Goal: Check status: Check status

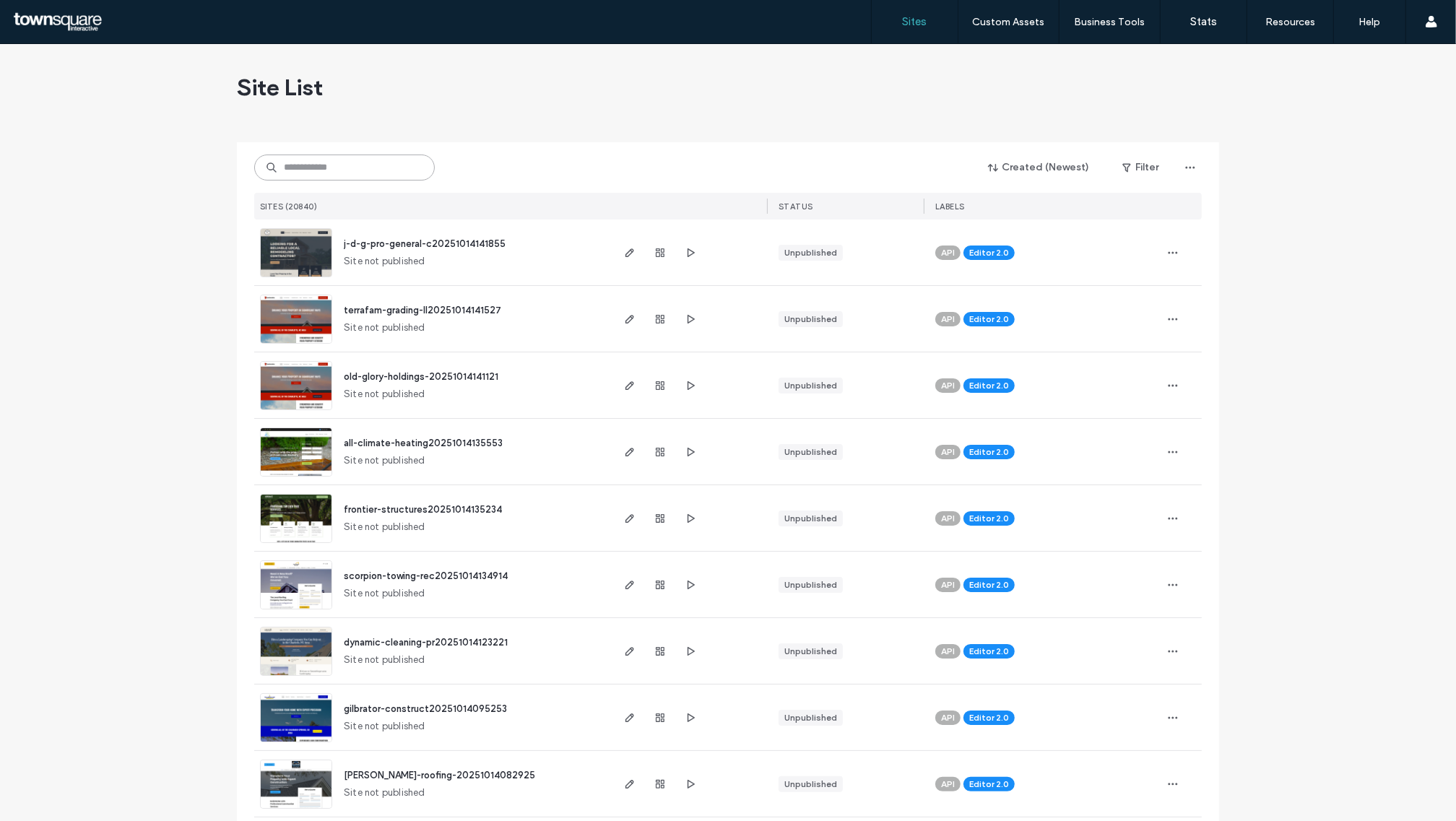
click at [366, 159] on input at bounding box center [344, 168] width 181 height 26
paste input "**********"
type input "**********"
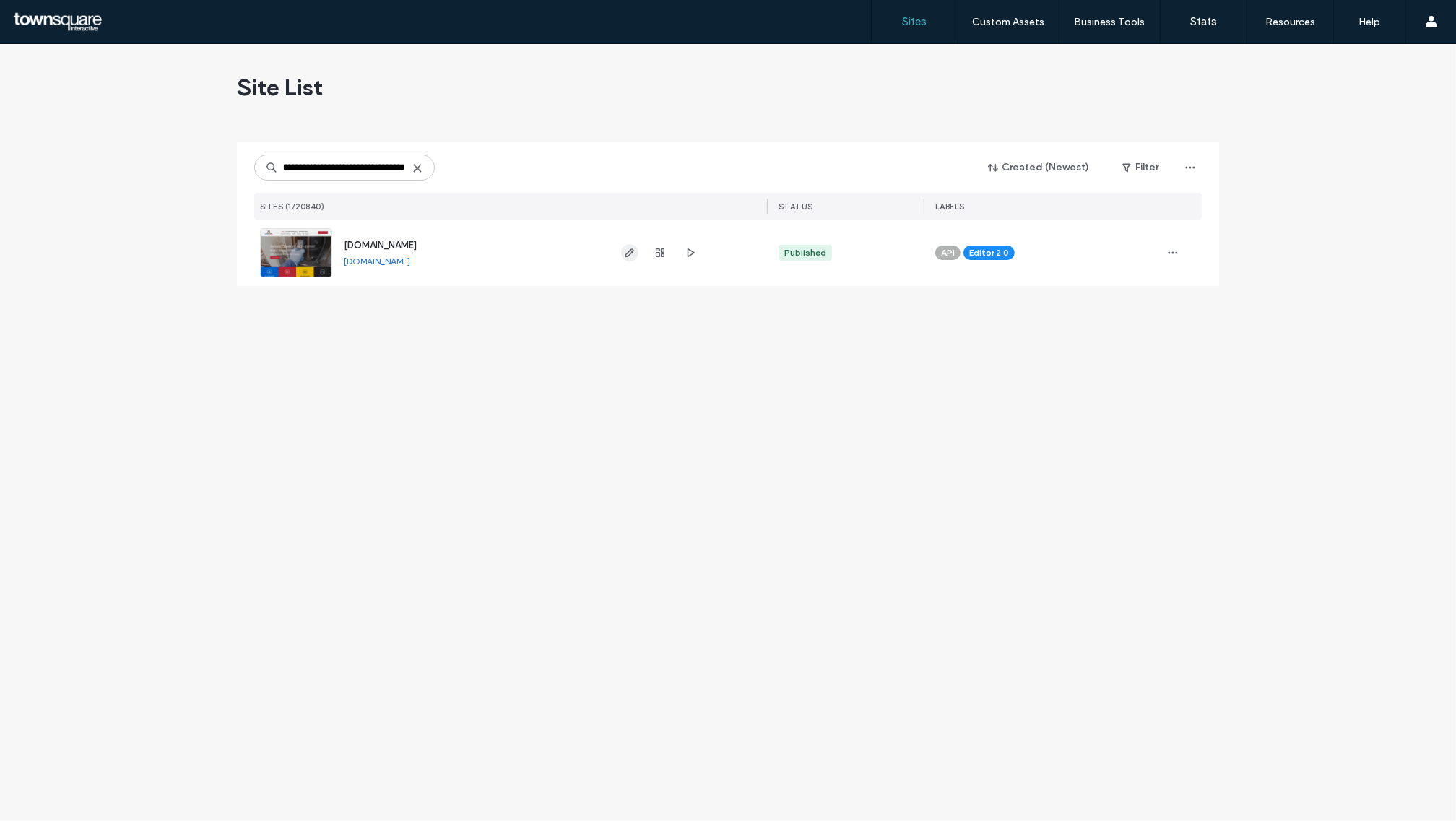
click at [626, 251] on icon "button" at bounding box center [629, 252] width 11 height 11
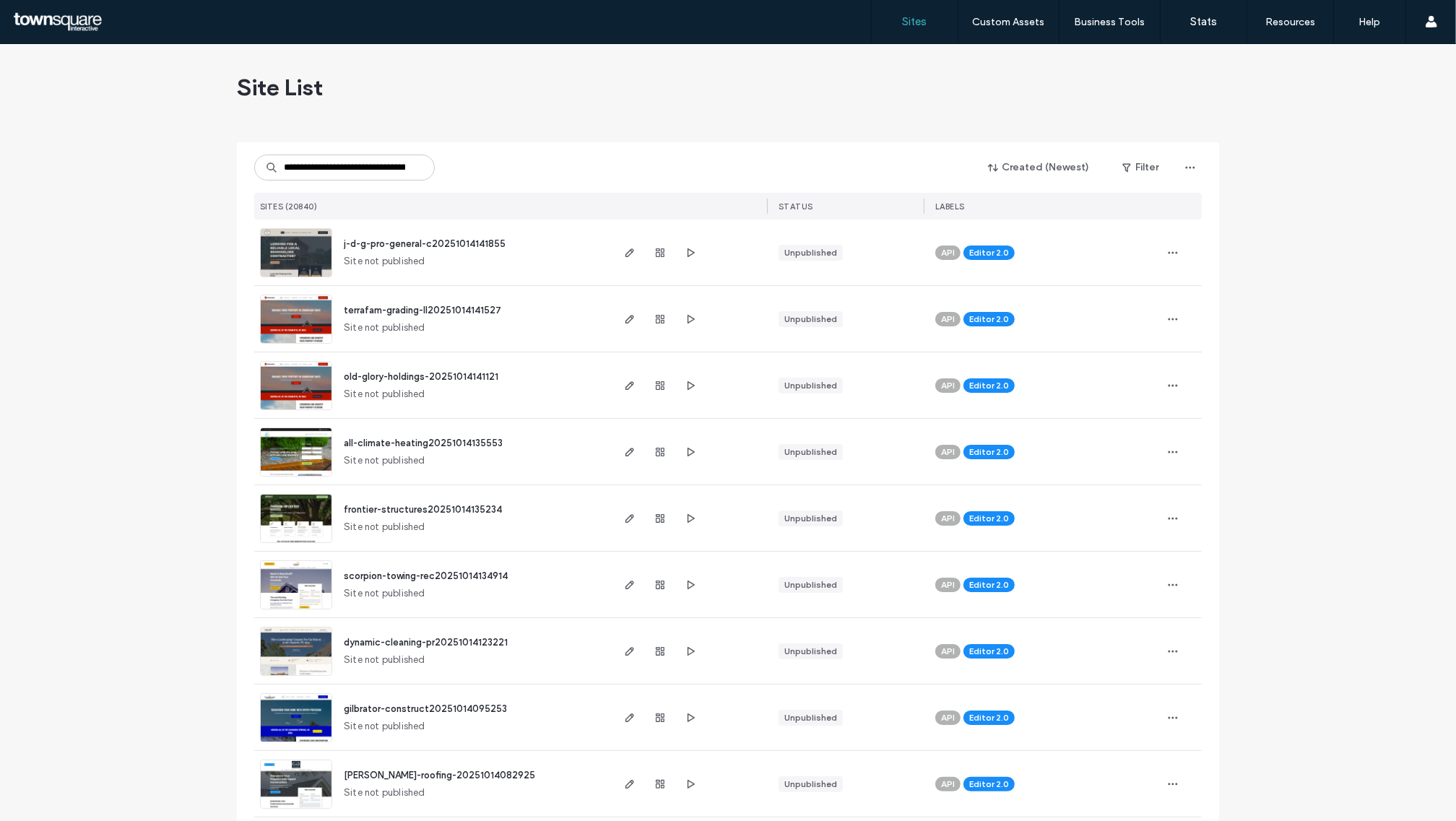
scroll to position [0, 47]
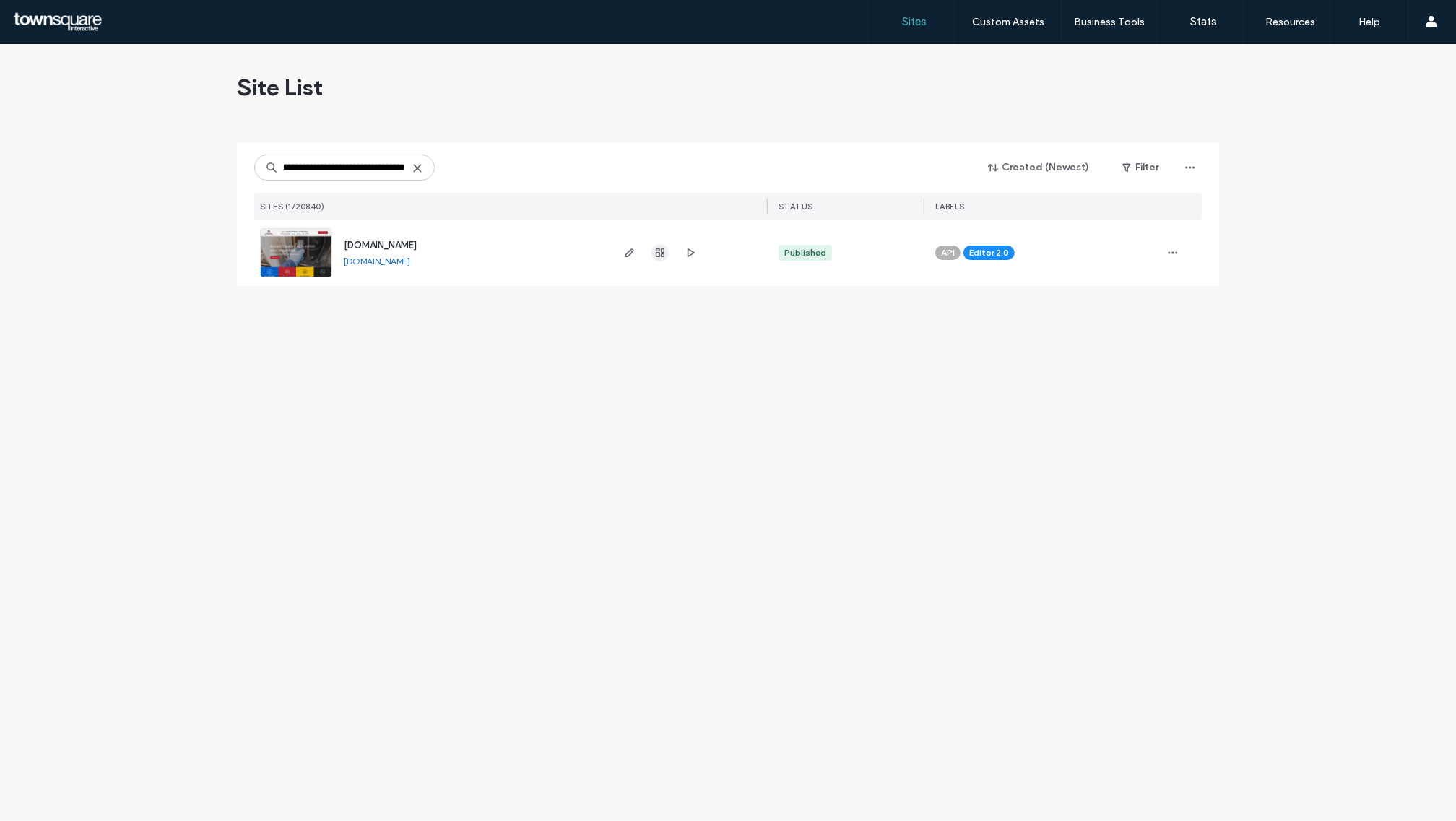
type input "**********"
click at [659, 252] on icon "button" at bounding box center [659, 252] width 11 height 11
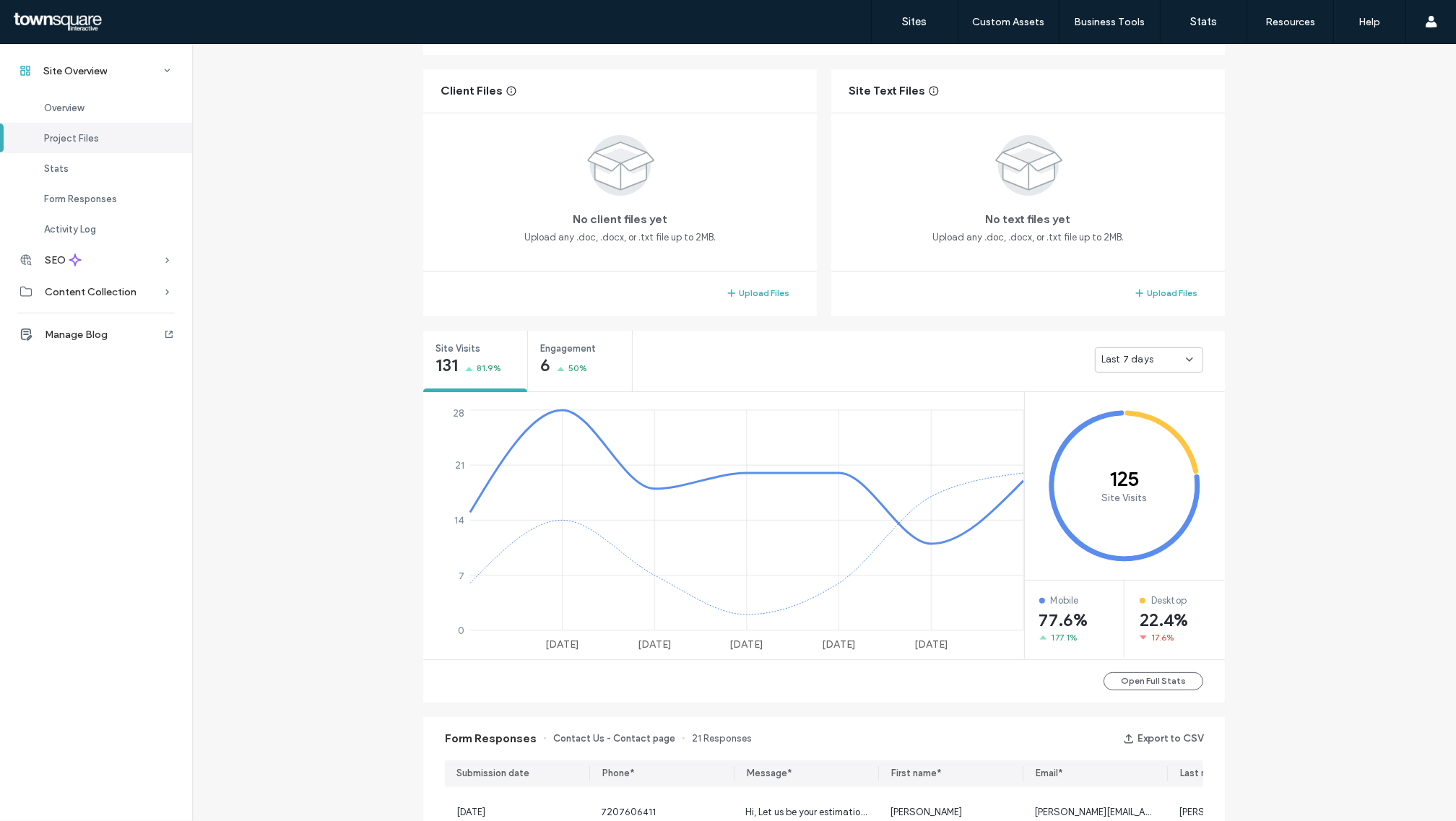
scroll to position [361, 0]
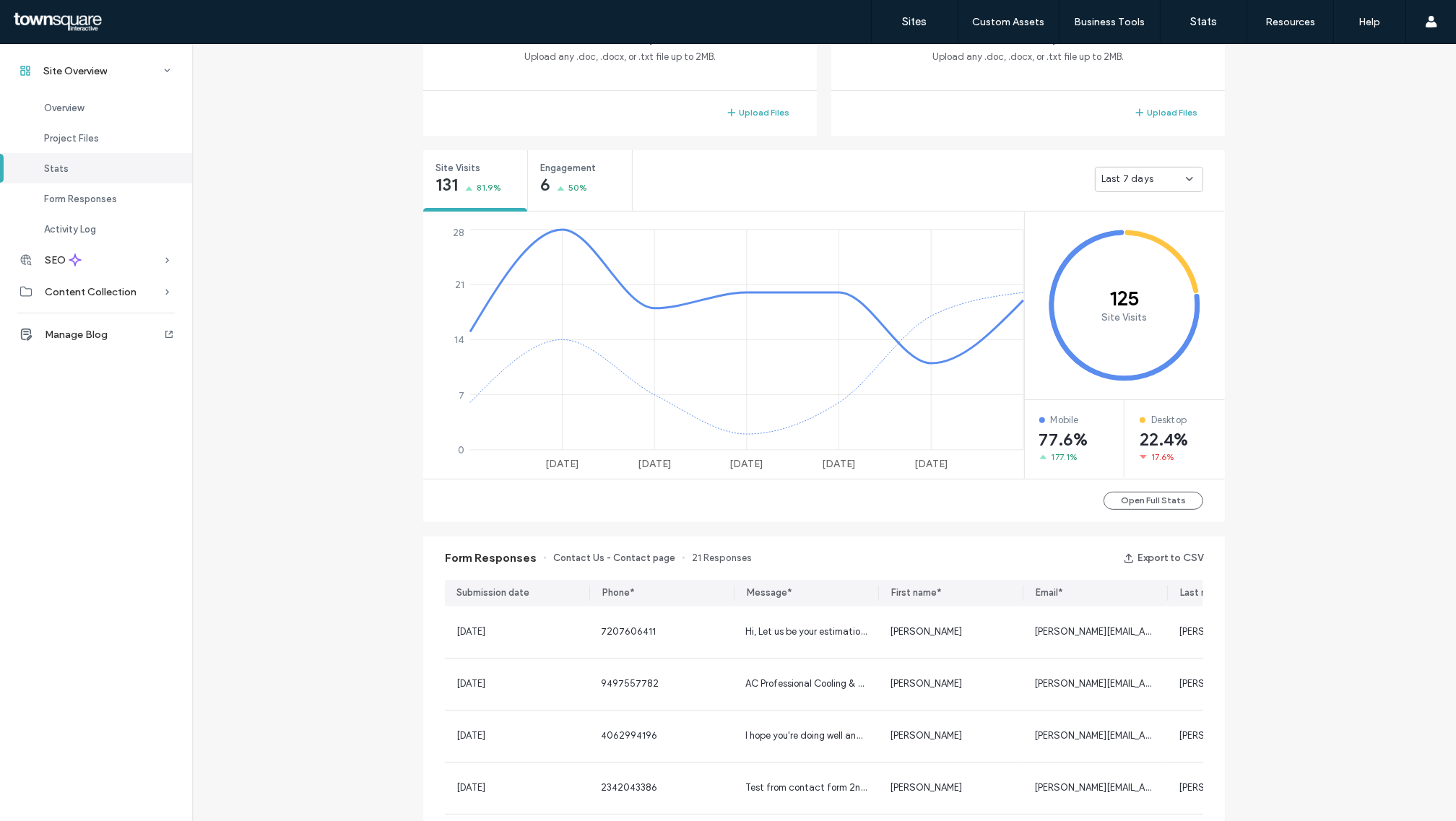
scroll to position [541, 0]
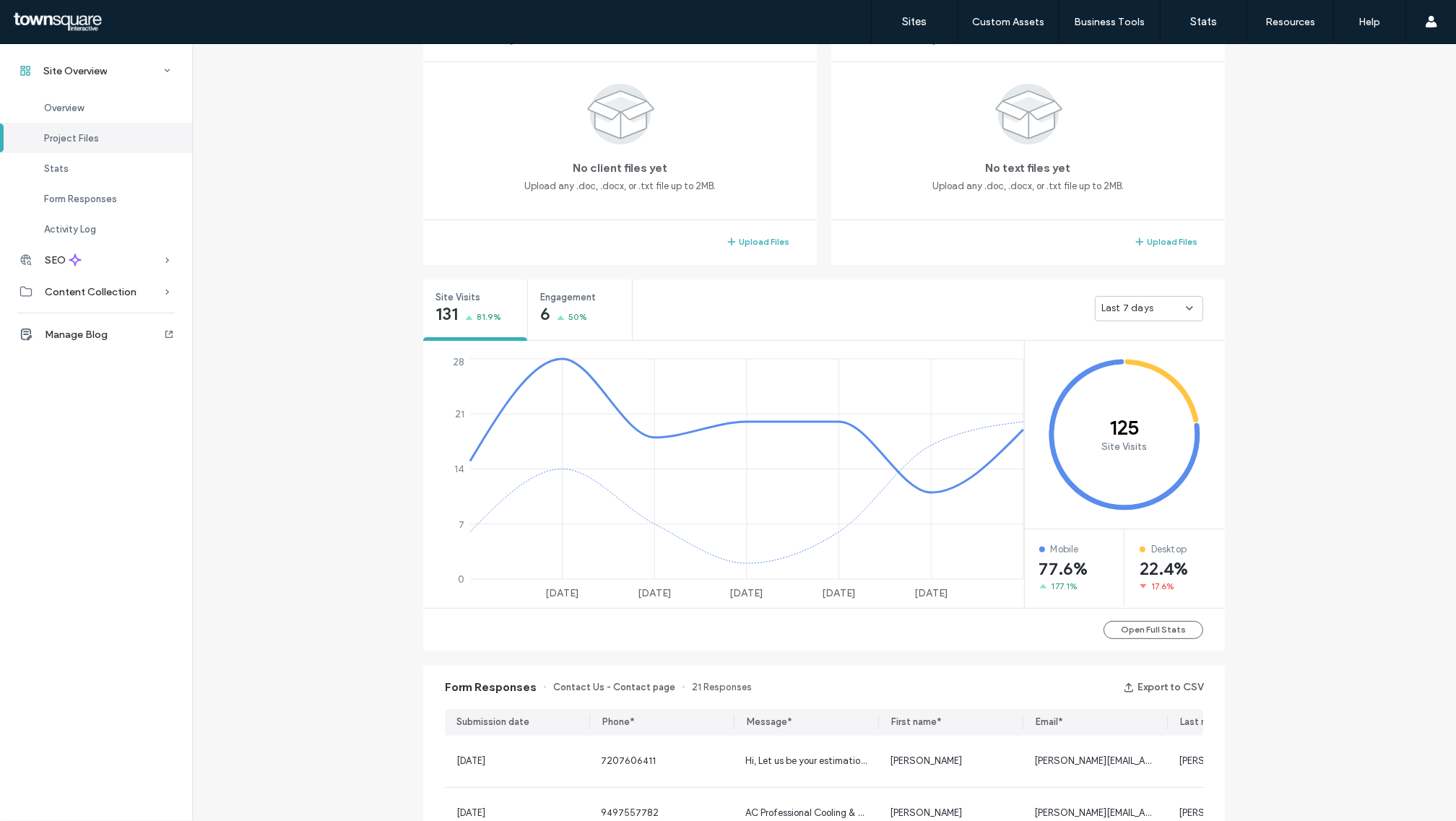
scroll to position [361, 0]
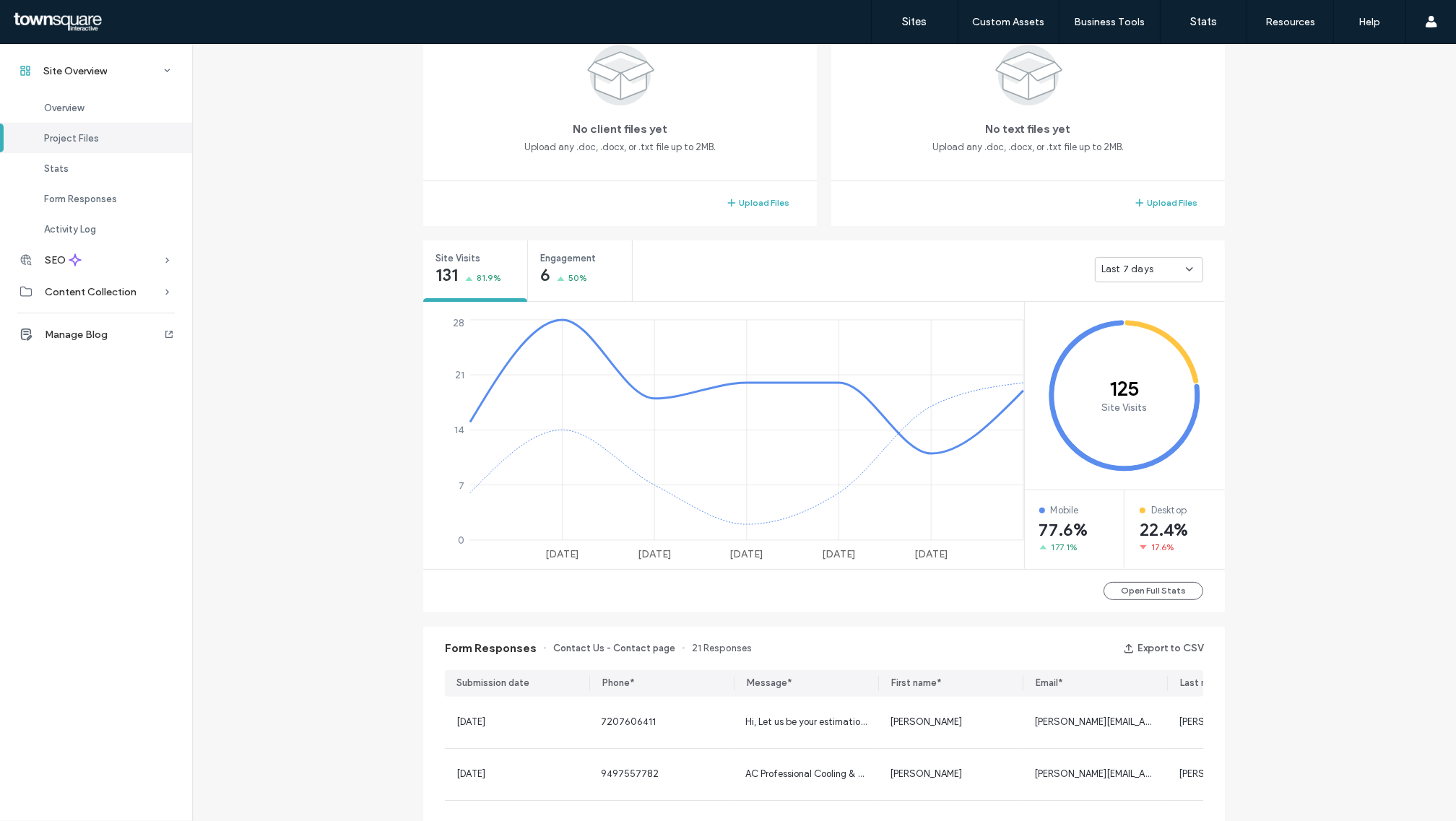
click at [1152, 266] on div "Last 7 days" at bounding box center [1143, 269] width 85 height 14
click at [1152, 345] on div "Last 30 days" at bounding box center [1143, 345] width 107 height 25
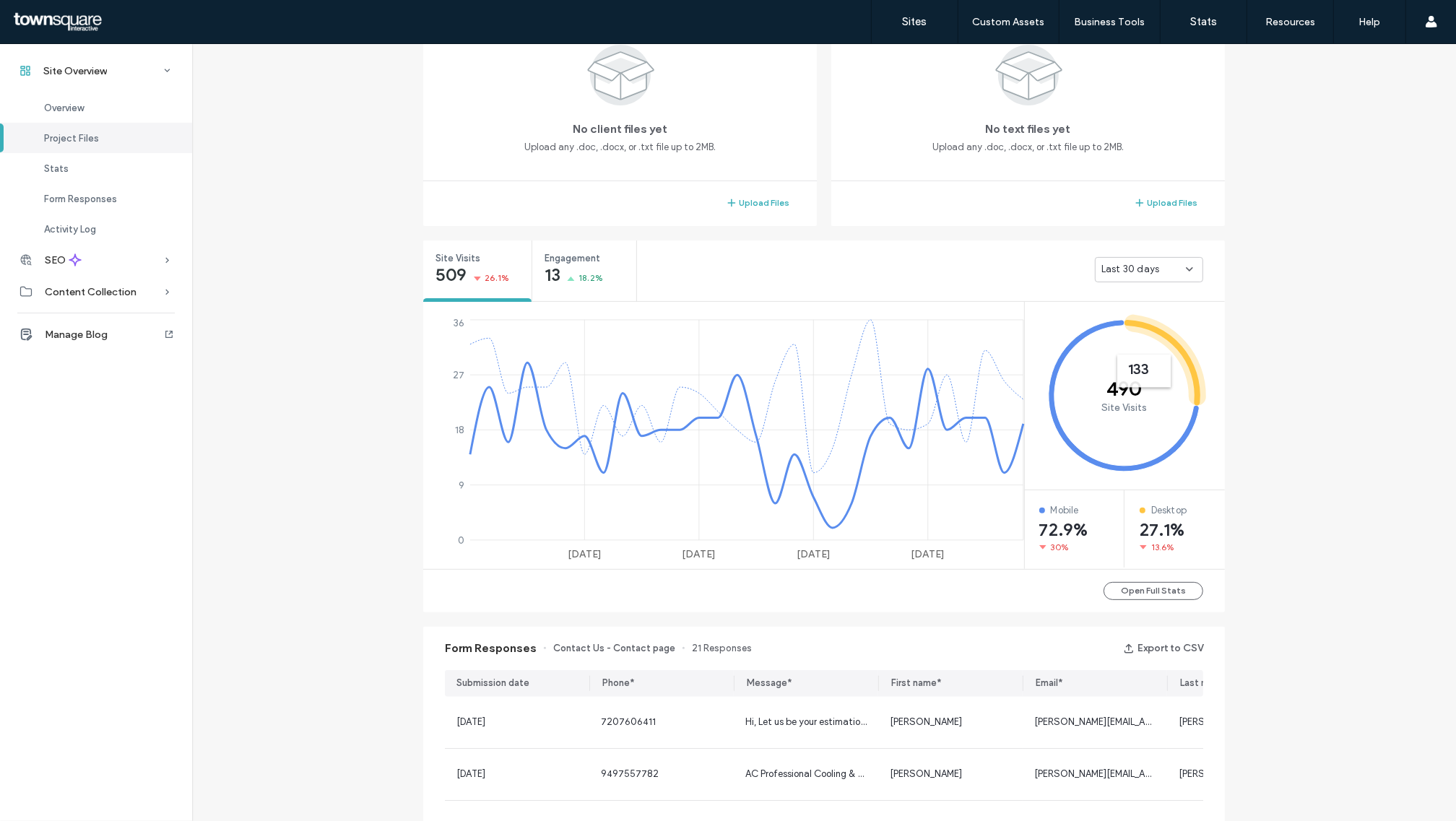
click at [1188, 271] on icon at bounding box center [1189, 269] width 11 height 11
click at [1179, 319] on div "Last 7 days" at bounding box center [1143, 320] width 107 height 25
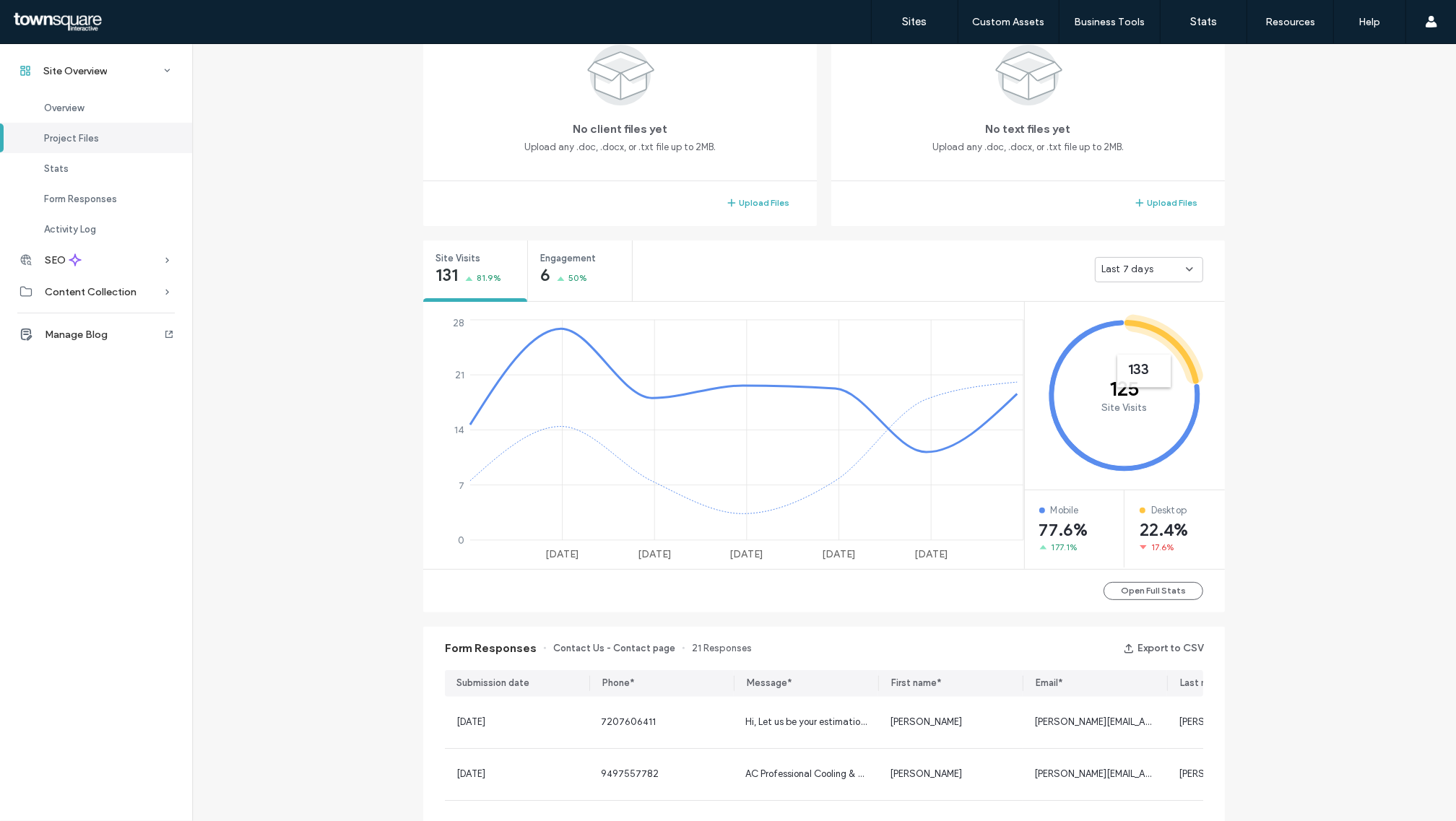
click at [1172, 268] on div "Last 7 days" at bounding box center [1143, 269] width 85 height 14
click at [1159, 295] on div "Yesterday" at bounding box center [1143, 294] width 107 height 25
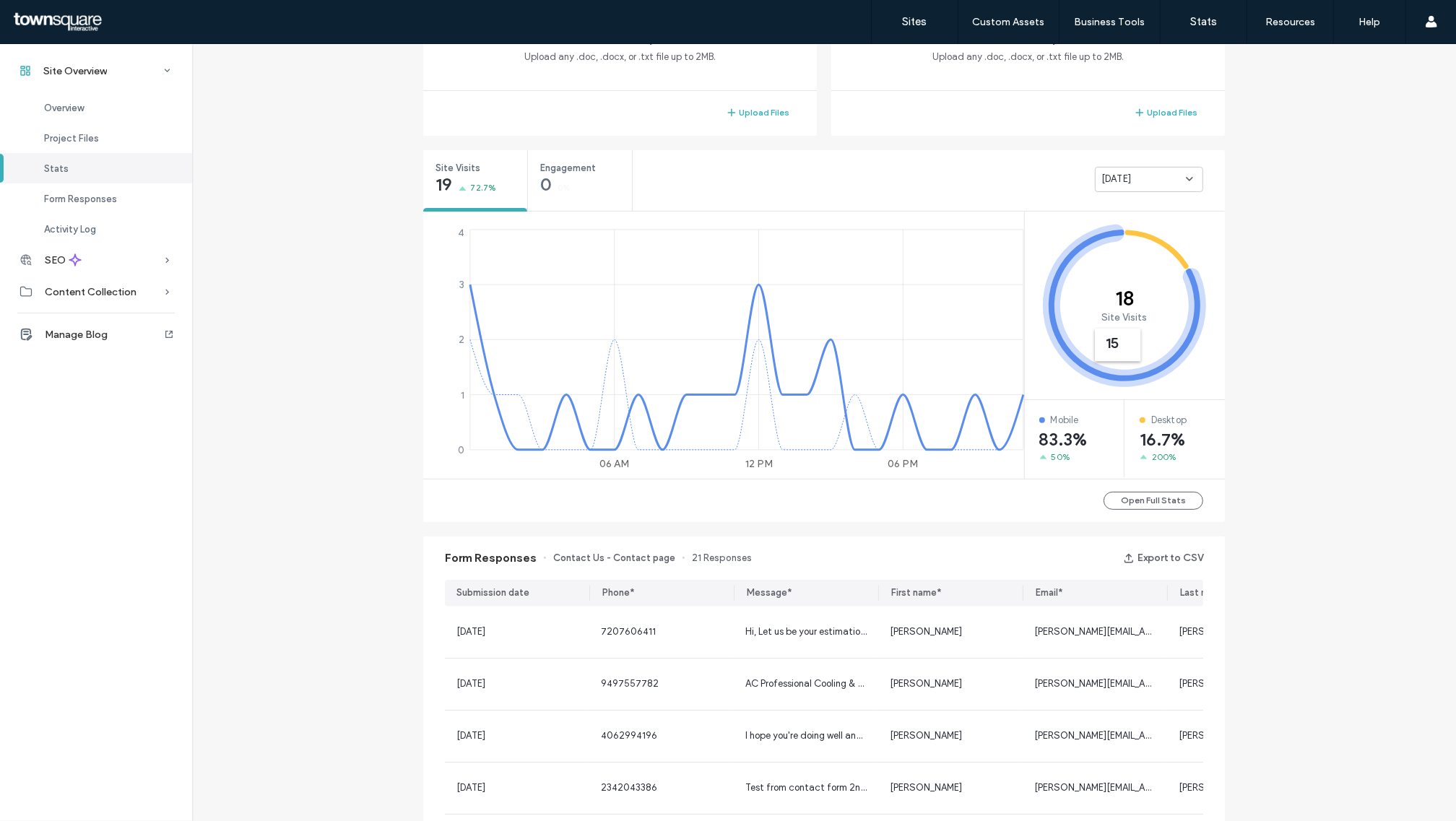
scroll to position [181, 0]
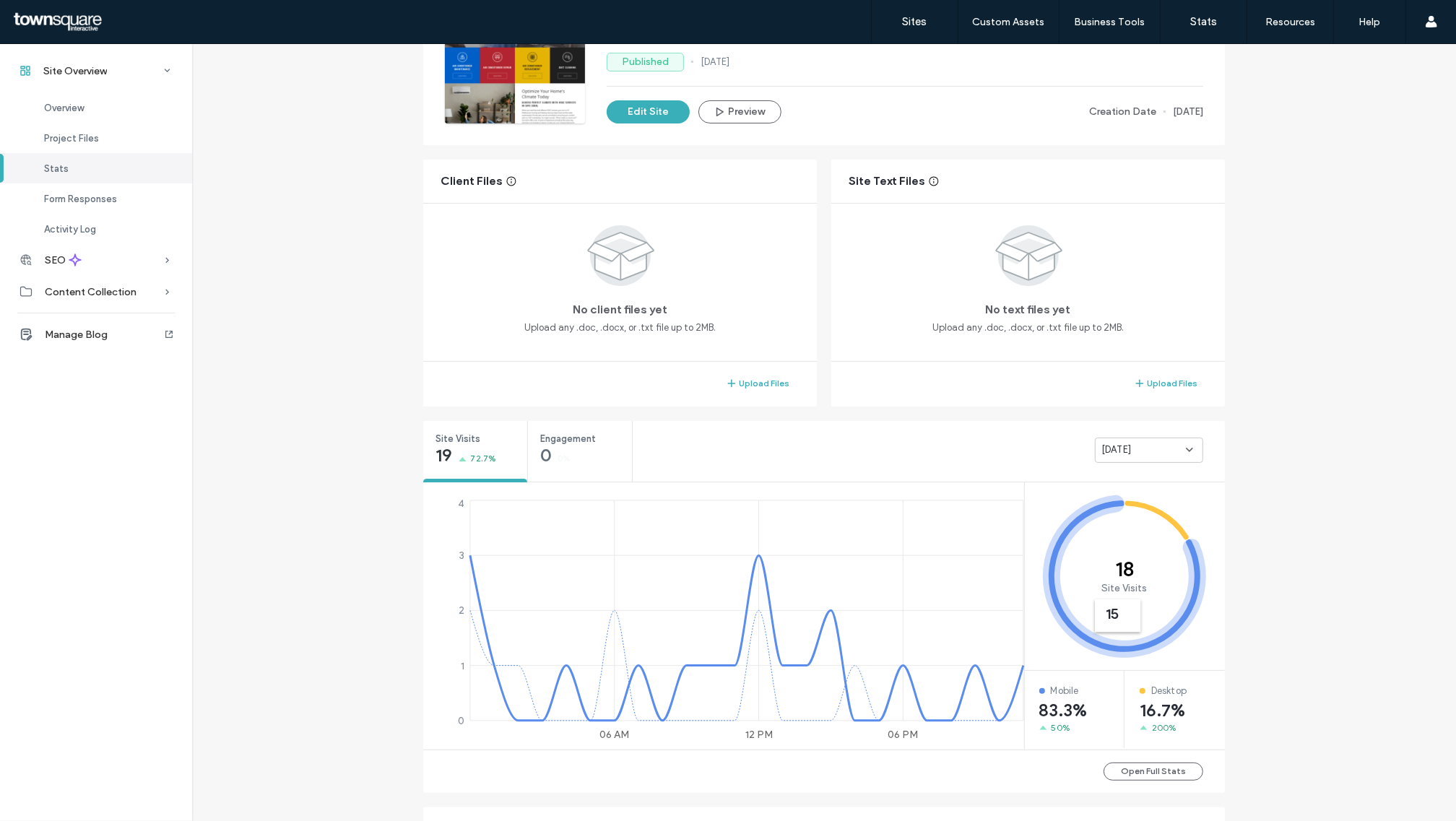
click at [1141, 447] on div "Yesterday" at bounding box center [1143, 450] width 85 height 14
click at [1135, 504] on span "Last 7 days" at bounding box center [1122, 501] width 52 height 14
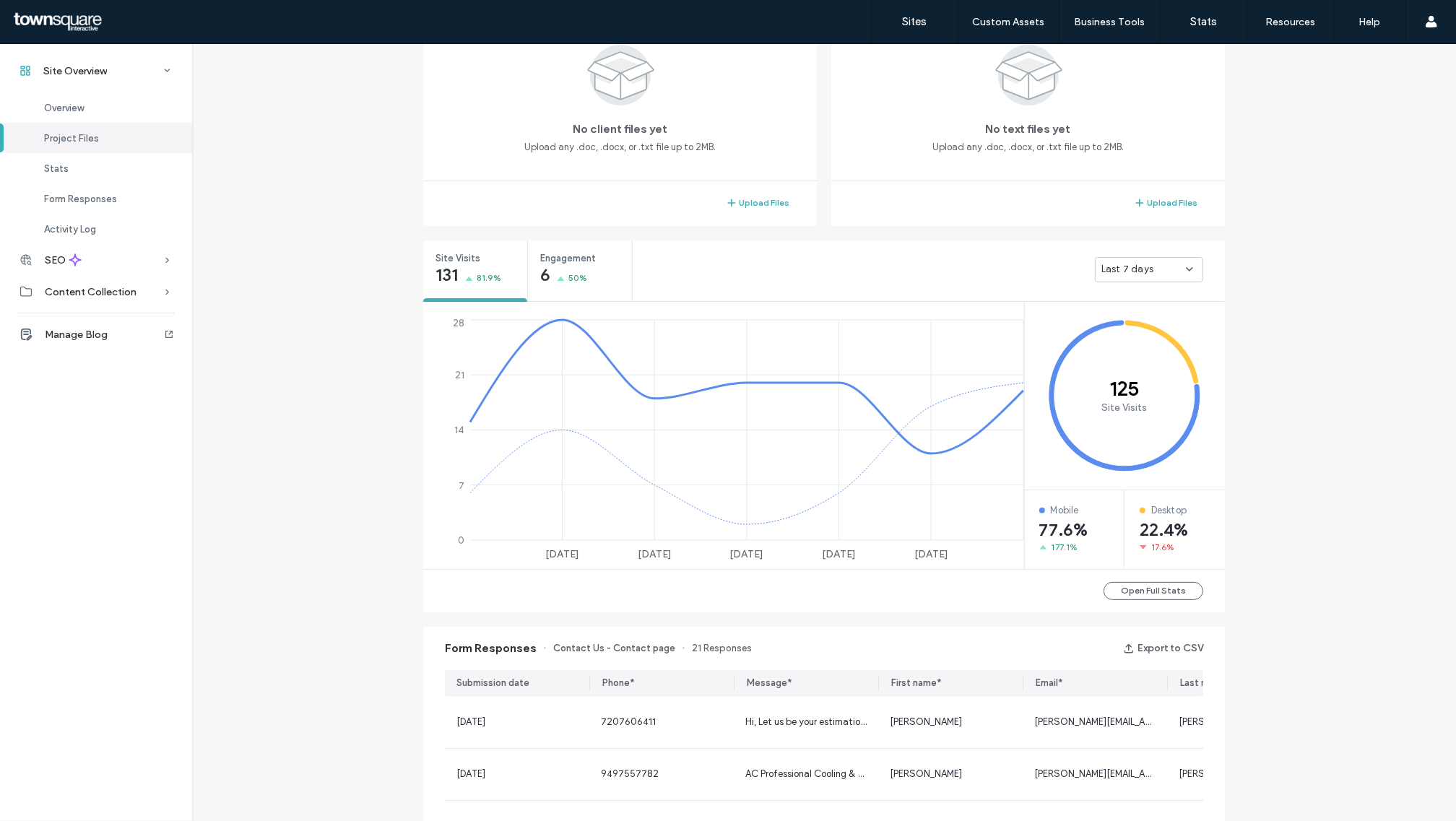
scroll to position [451, 0]
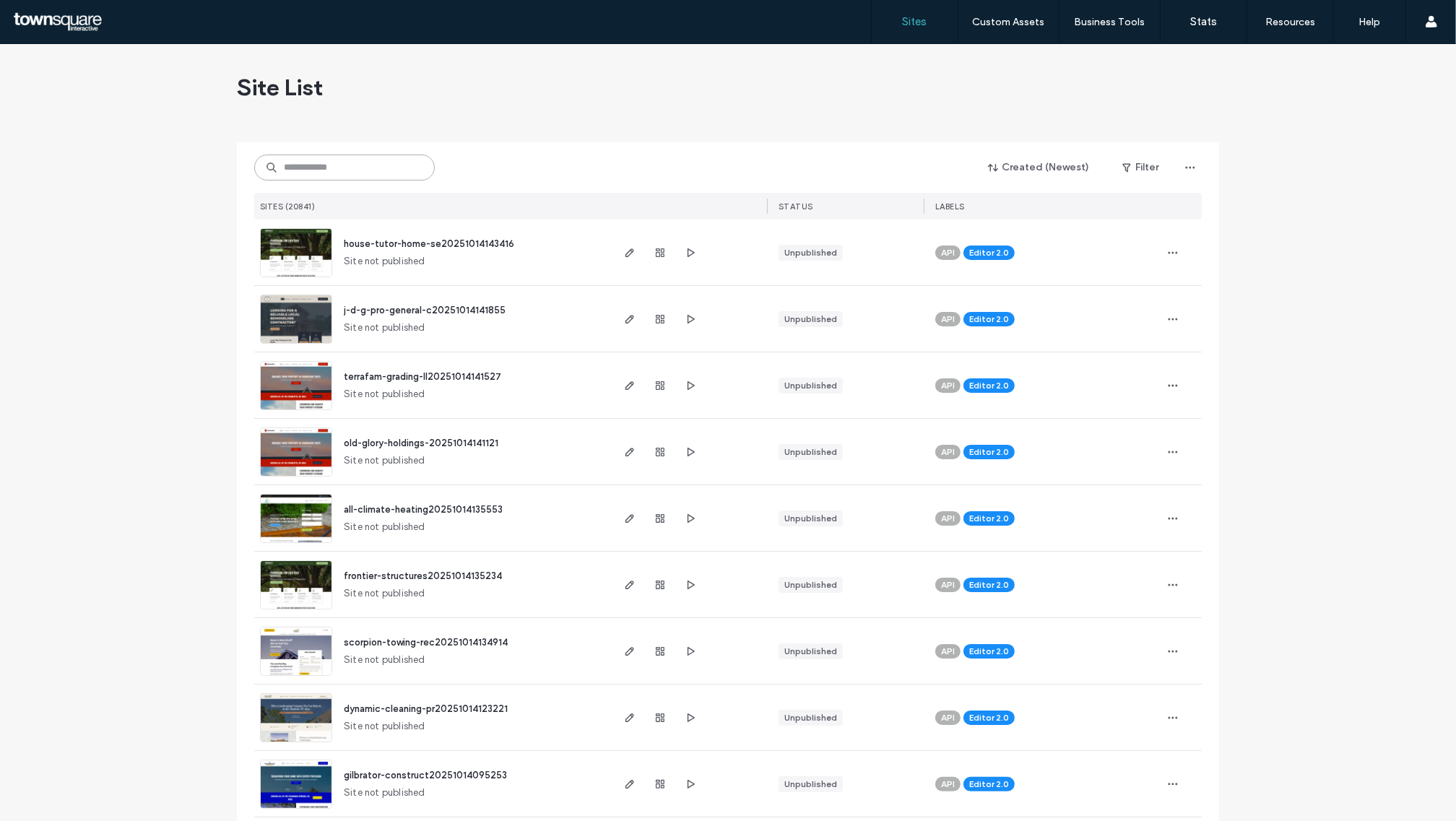
click at [390, 166] on input at bounding box center [344, 168] width 181 height 26
paste input "**********"
type input "**********"
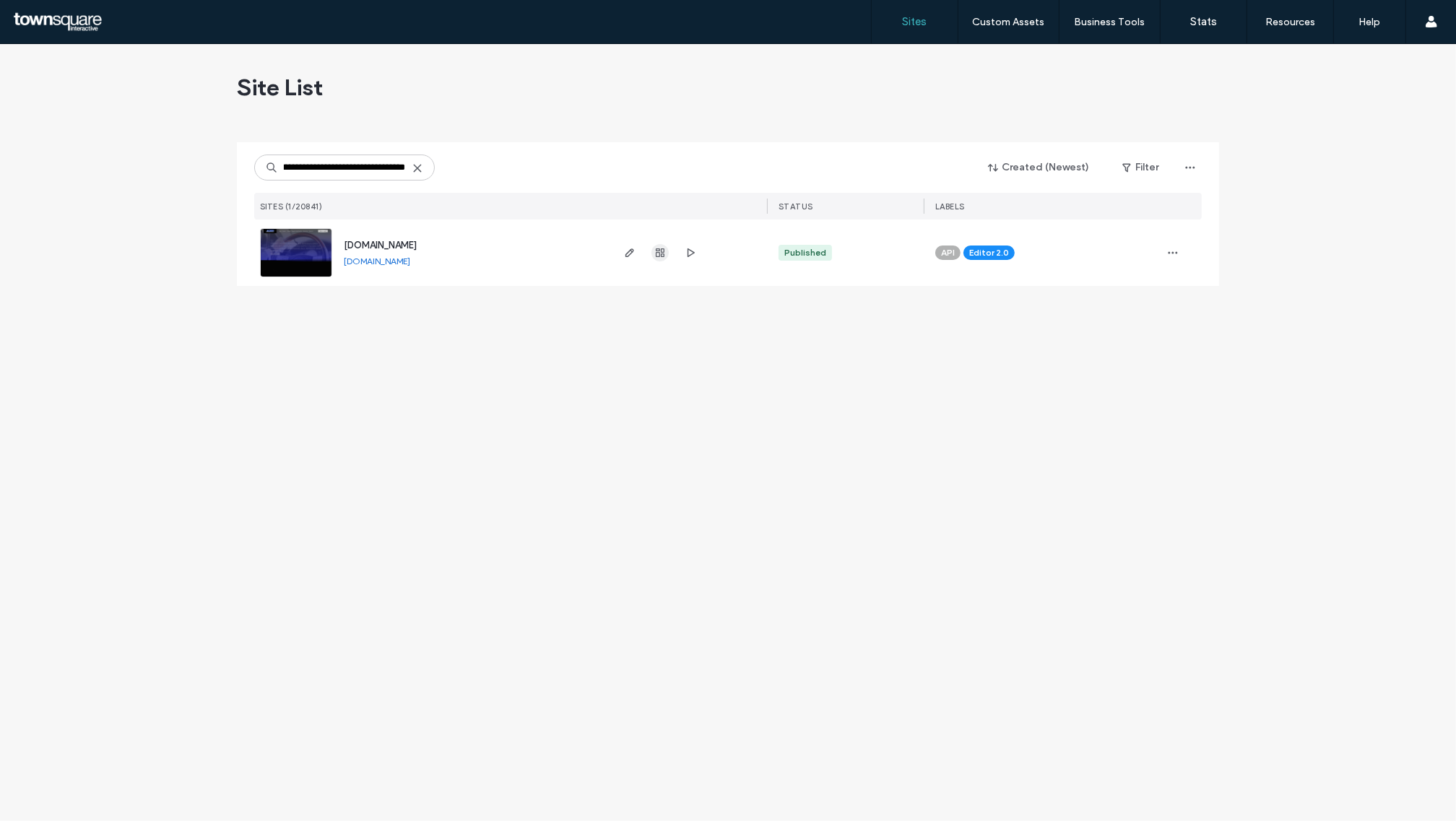
click at [658, 252] on icon "button" at bounding box center [659, 252] width 11 height 11
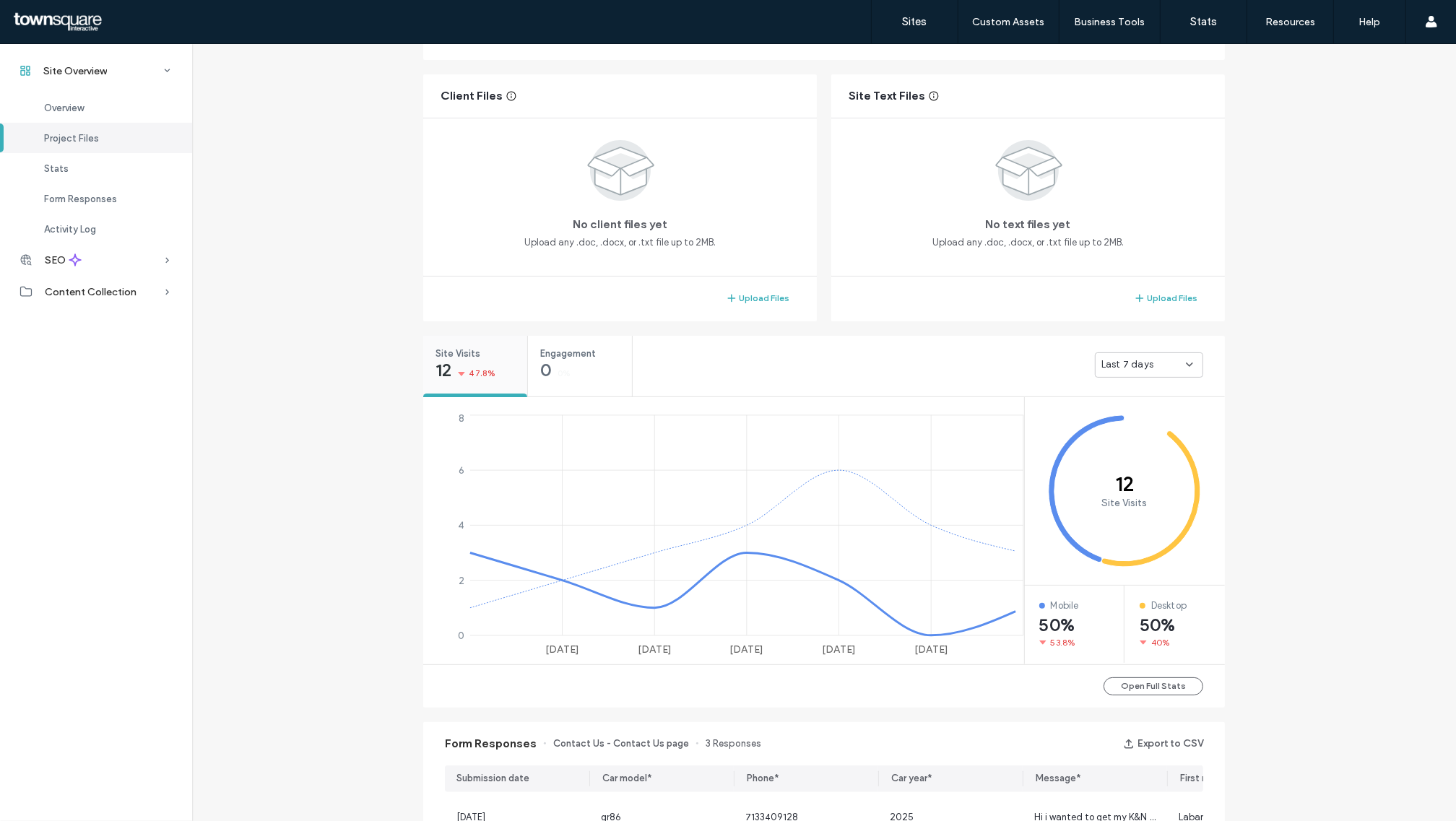
scroll to position [271, 0]
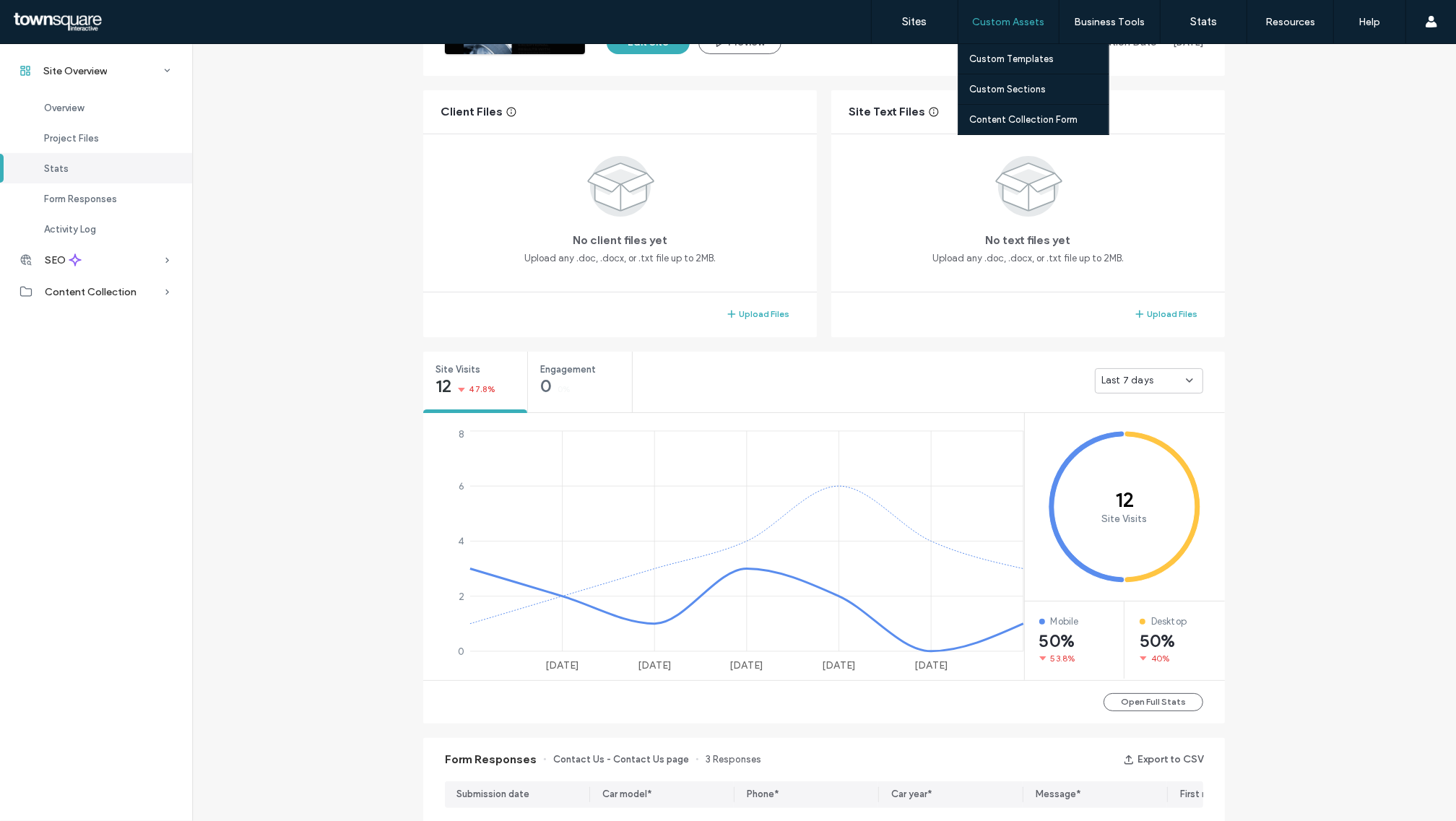
scroll to position [181, 0]
